Goal: Transaction & Acquisition: Book appointment/travel/reservation

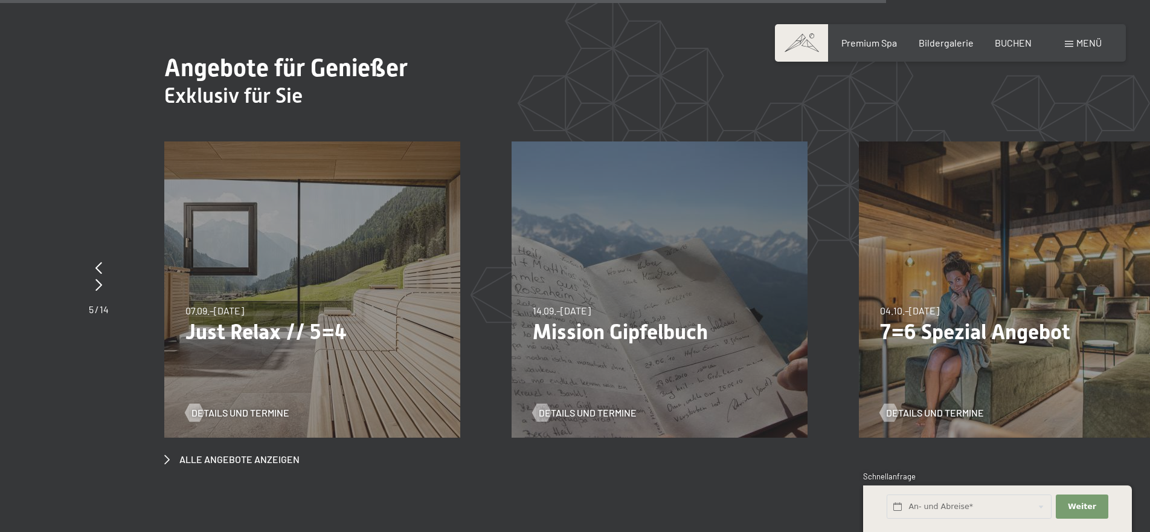
scroll to position [4699, 0]
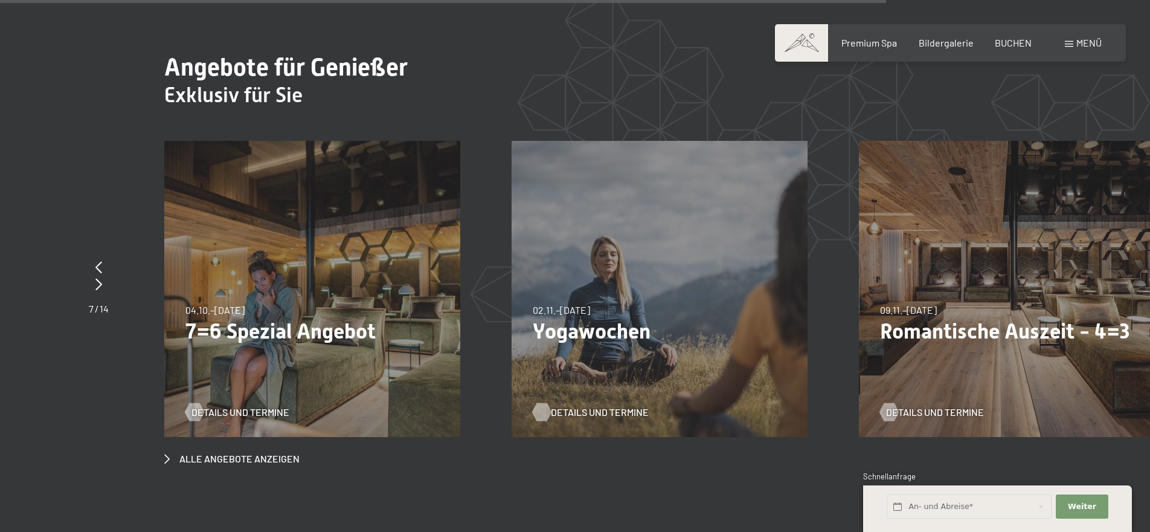
click at [576, 405] on span "Details und Termine" at bounding box center [600, 411] width 98 height 13
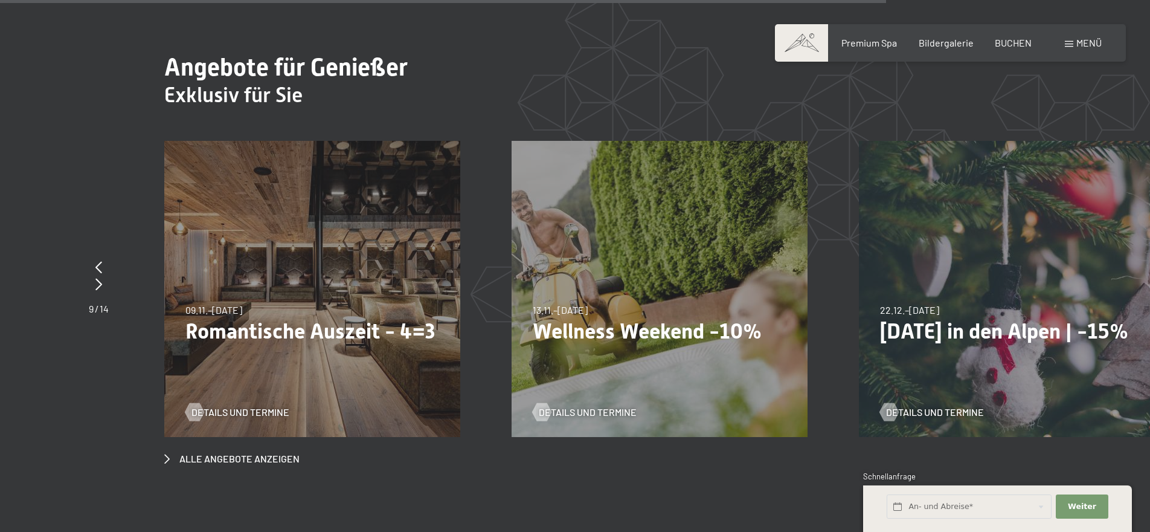
click at [307, 318] on p "Romantische Auszeit - 4=3" at bounding box center [312, 330] width 254 height 25
click at [252, 405] on span "Details und Termine" at bounding box center [253, 411] width 98 height 13
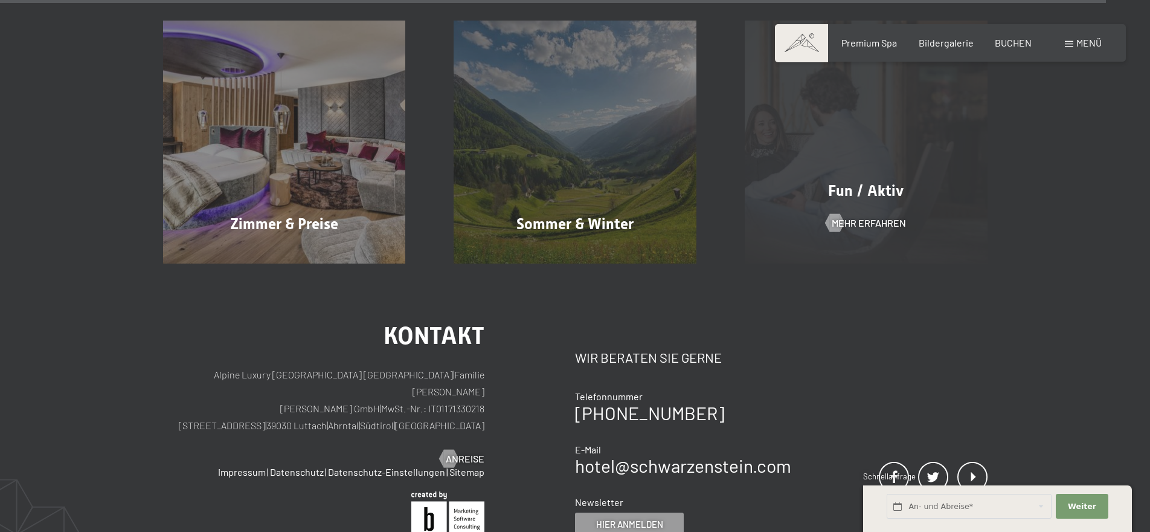
scroll to position [5922, 0]
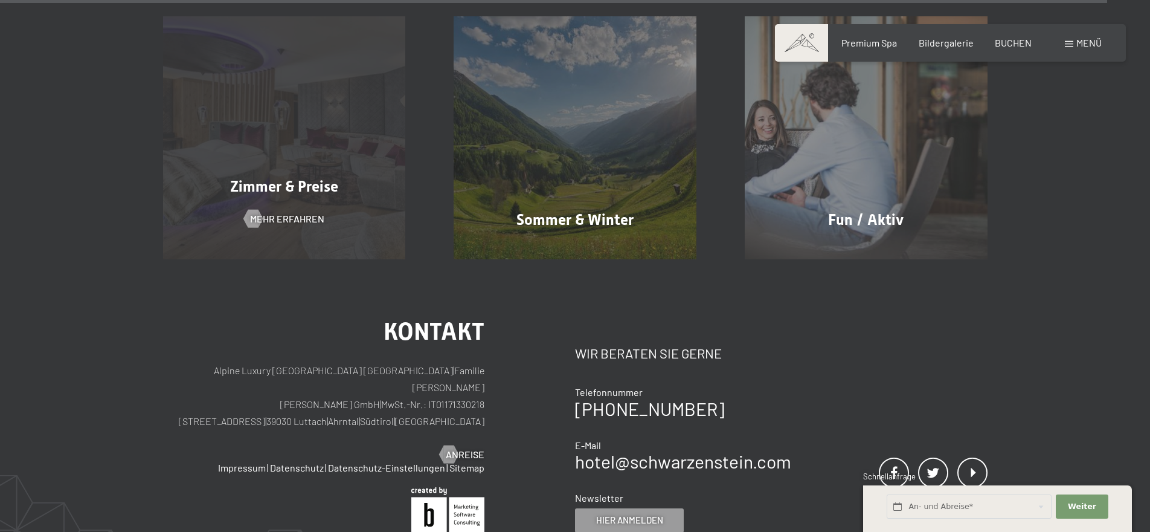
click at [279, 178] on span "Zimmer & Preise" at bounding box center [284, 187] width 108 height 18
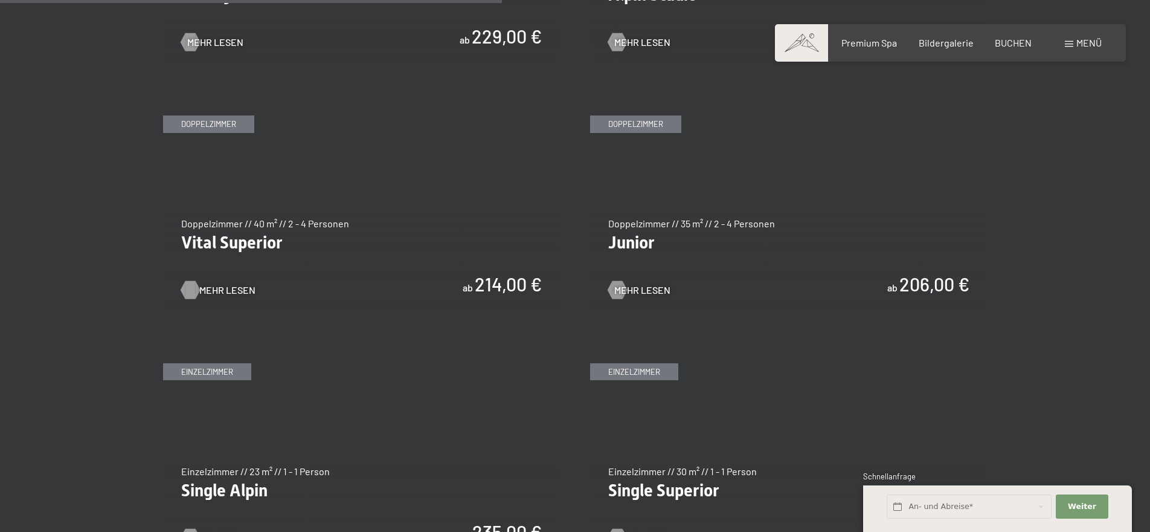
scroll to position [1701, 0]
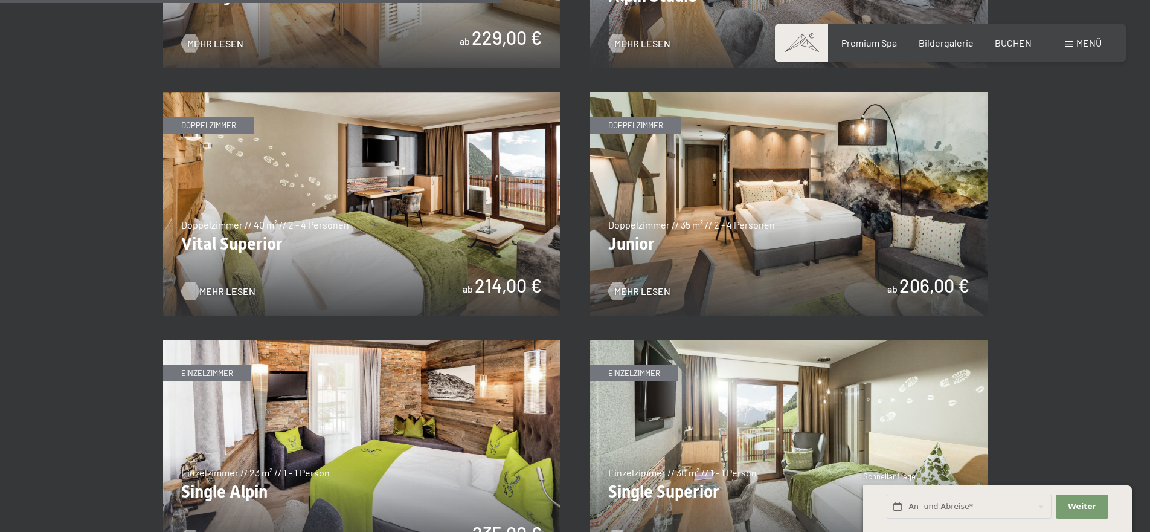
click at [213, 291] on span "Mehr Lesen" at bounding box center [227, 291] width 56 height 13
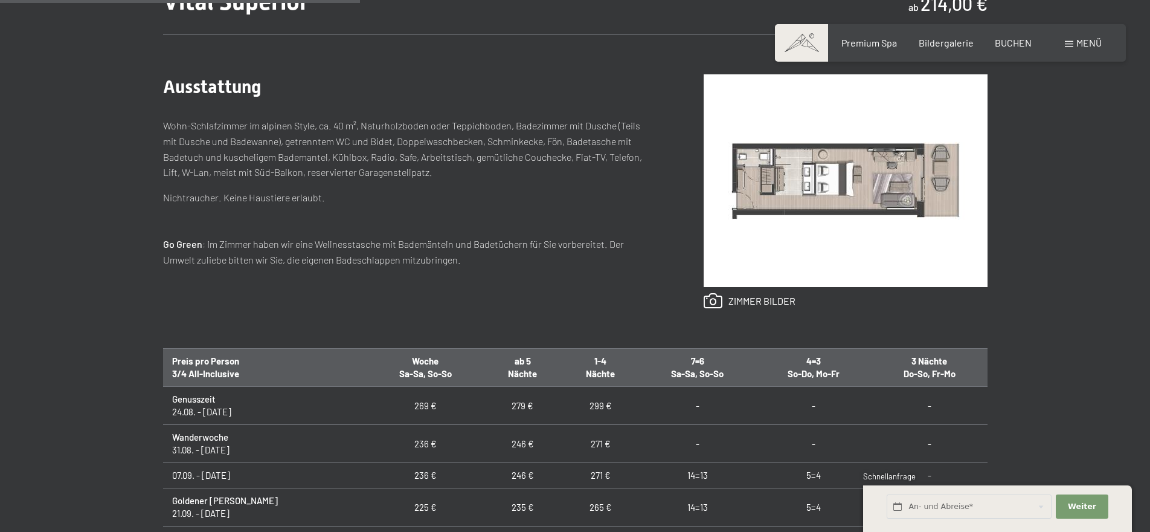
scroll to position [495, 0]
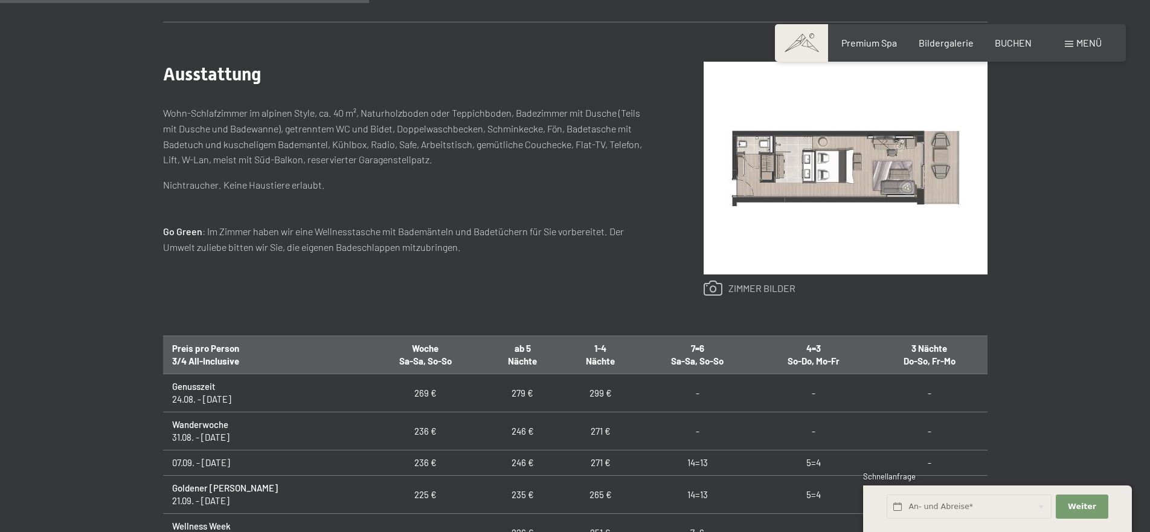
click at [729, 286] on link at bounding box center [750, 288] width 92 height 16
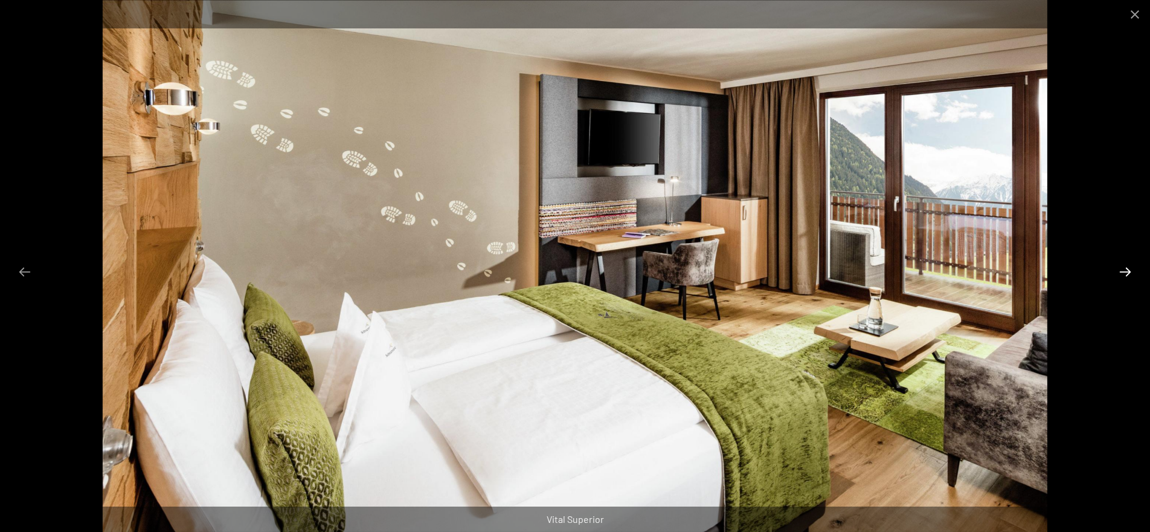
click at [1128, 269] on button "Next slide" at bounding box center [1125, 272] width 25 height 24
